Goal: Transaction & Acquisition: Purchase product/service

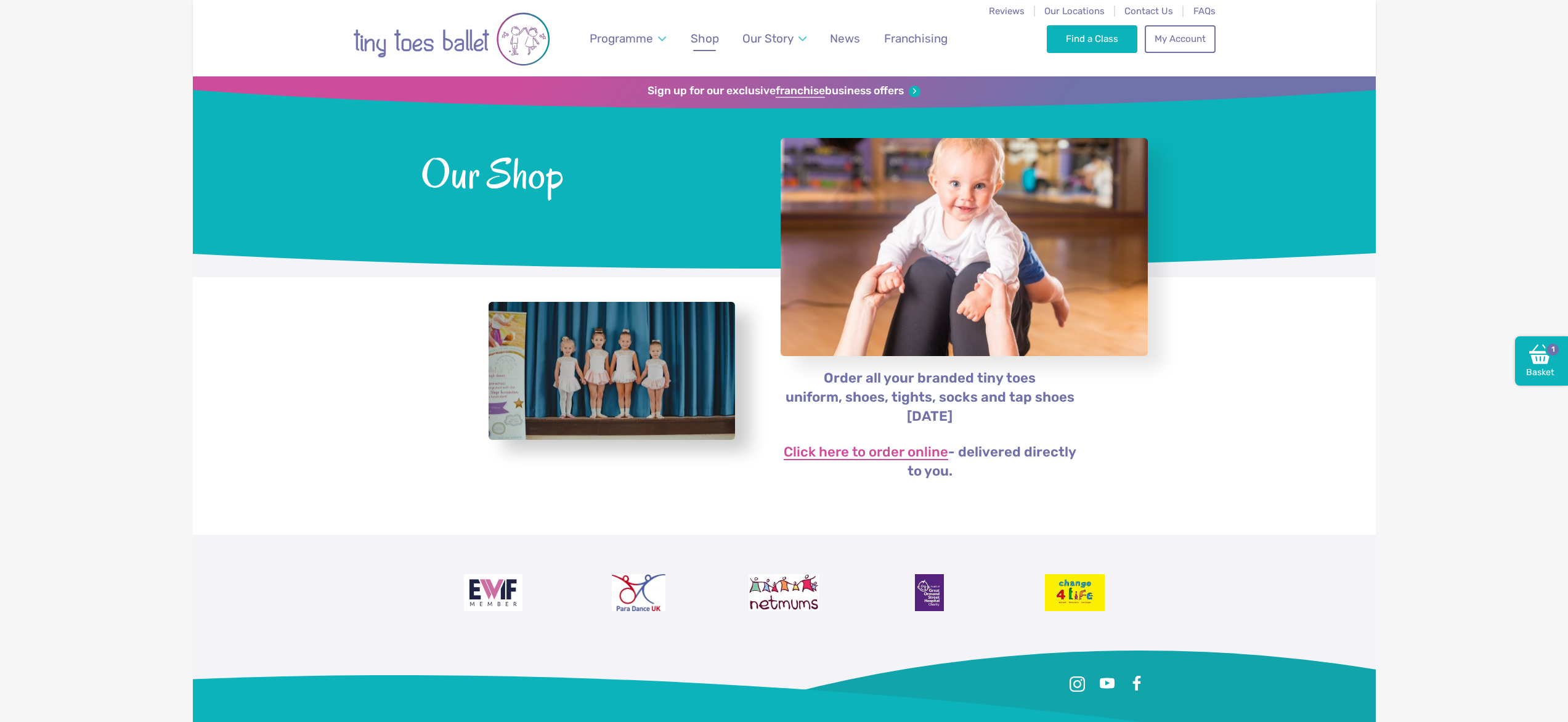
click at [913, 454] on link "Click here to order online" at bounding box center [865, 452] width 164 height 14
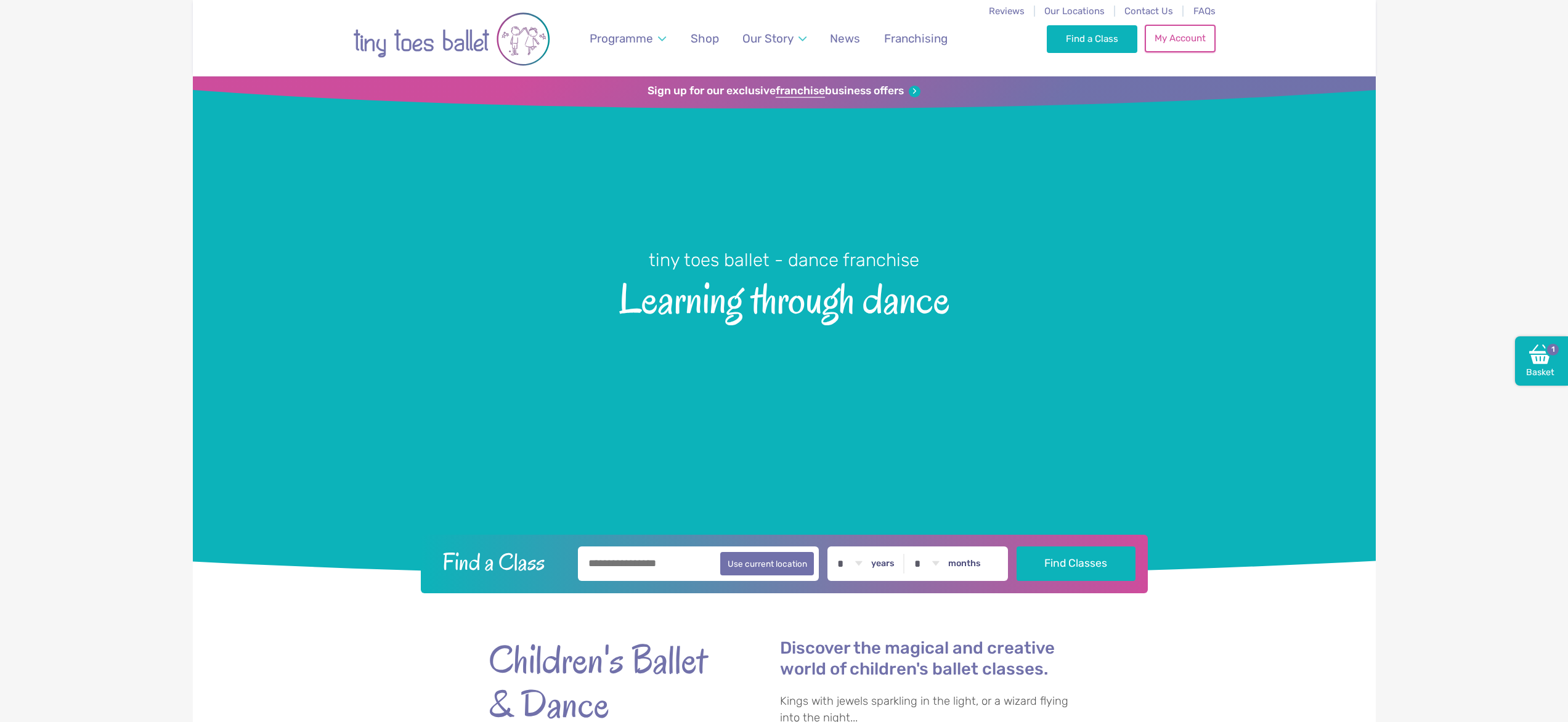
click at [1185, 48] on link "My Account" at bounding box center [1179, 38] width 70 height 27
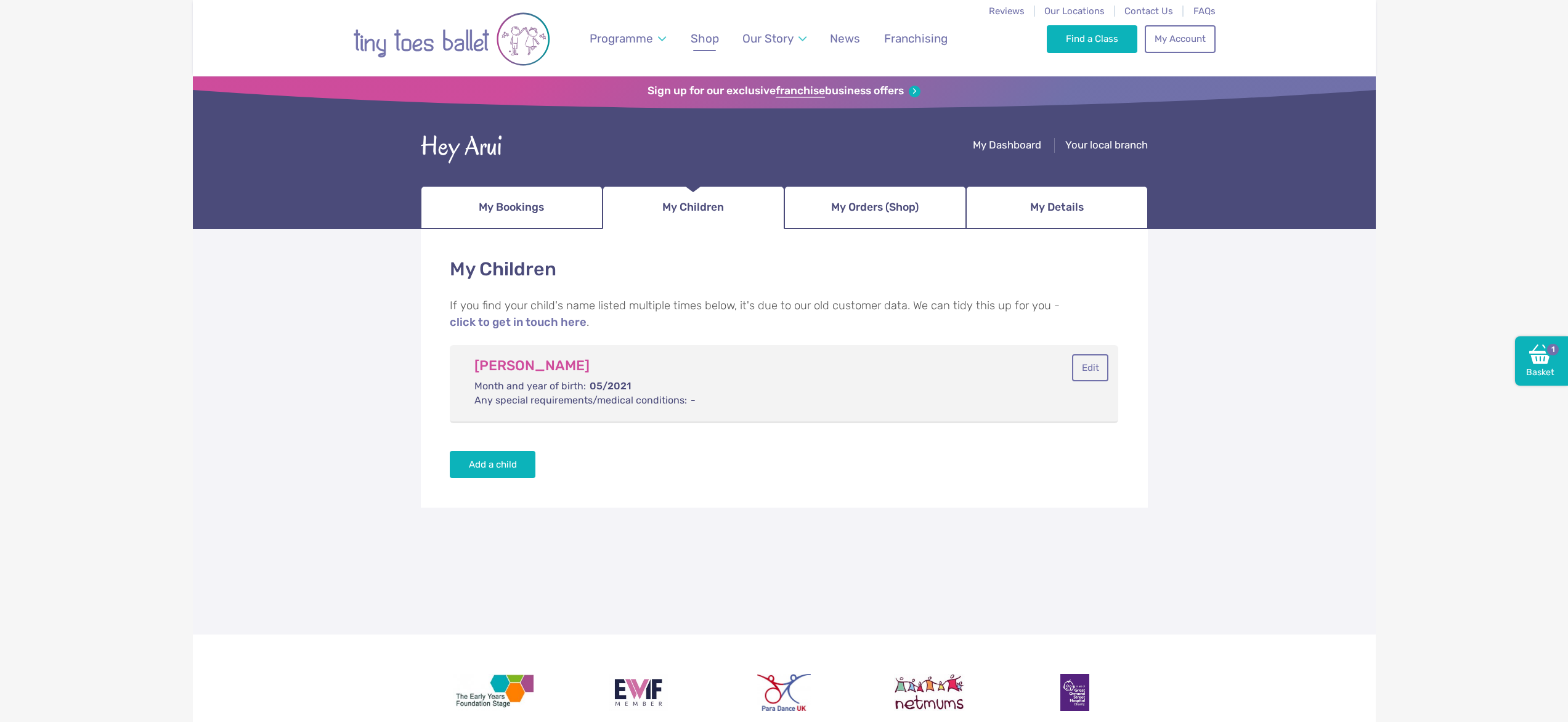
click at [693, 38] on span "Shop" at bounding box center [705, 38] width 28 height 14
